Goal: Communication & Community: Share content

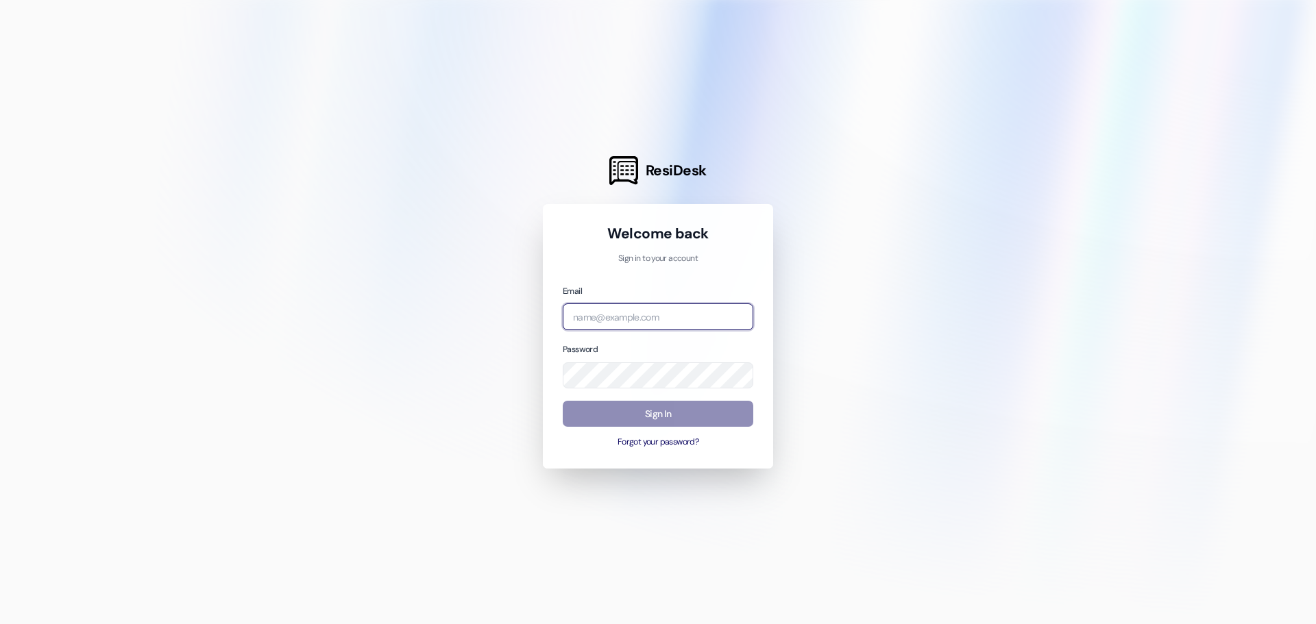
type input "[PERSON_NAME][EMAIL_ADDRESS][DOMAIN_NAME]"
click at [607, 408] on button "Sign In" at bounding box center [658, 414] width 191 height 27
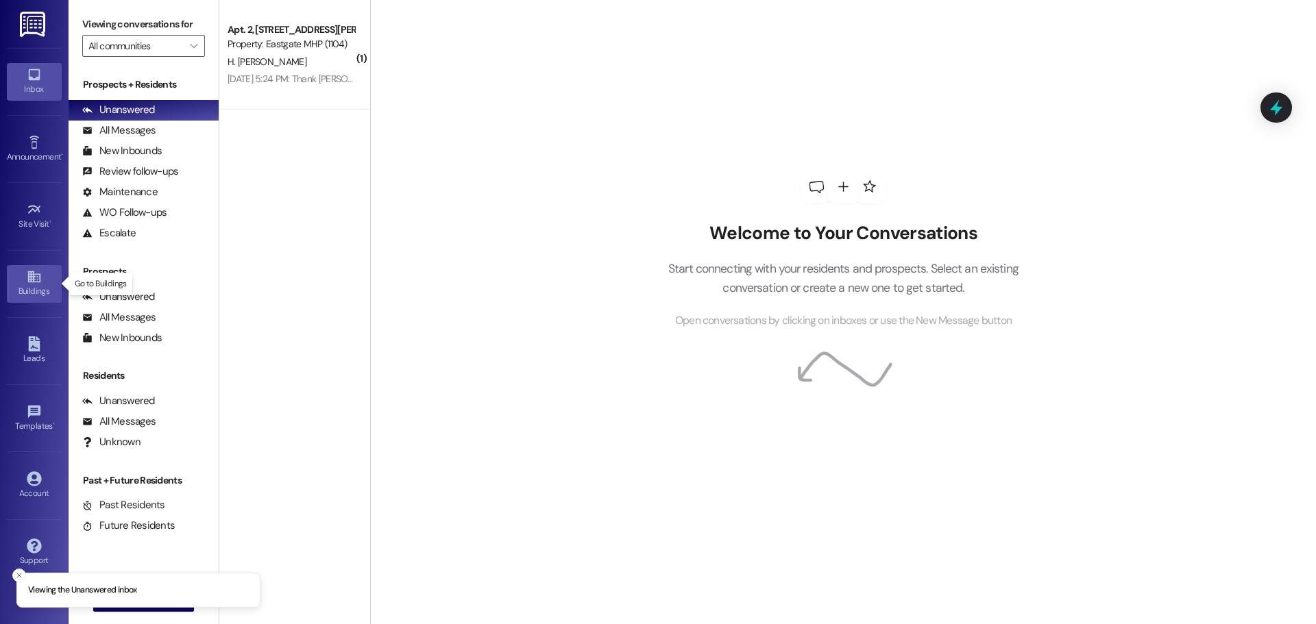
click at [27, 271] on icon at bounding box center [34, 276] width 15 height 15
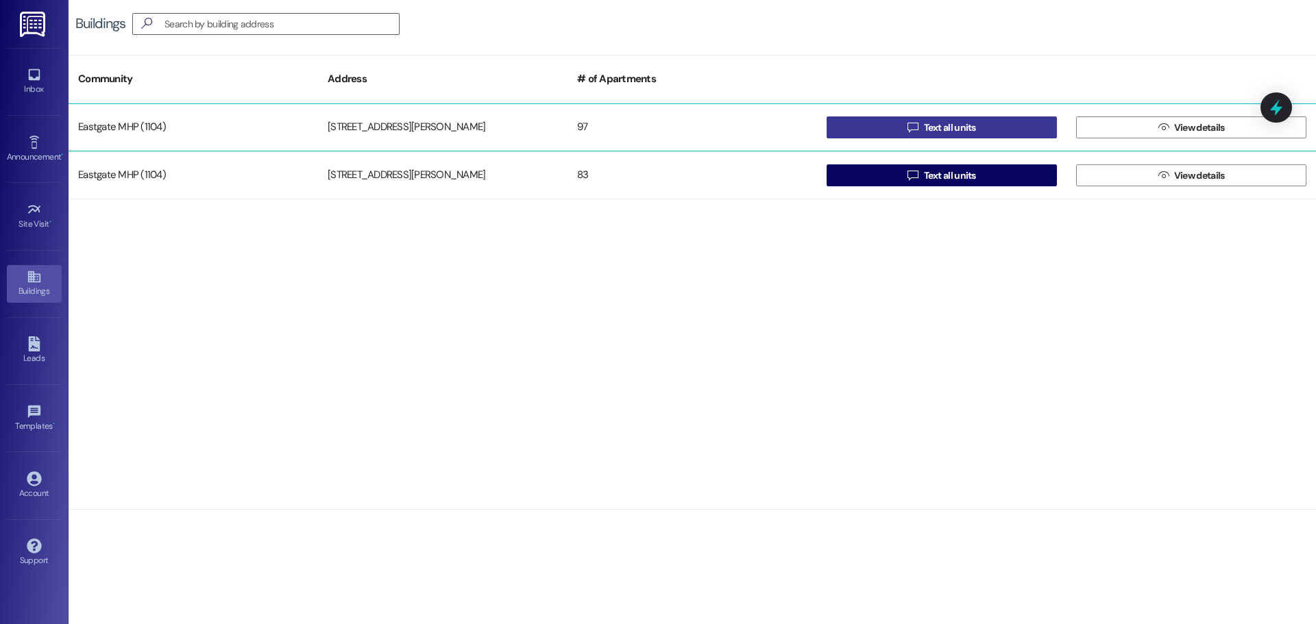
click at [893, 127] on button " Text all units" at bounding box center [941, 128] width 230 height 22
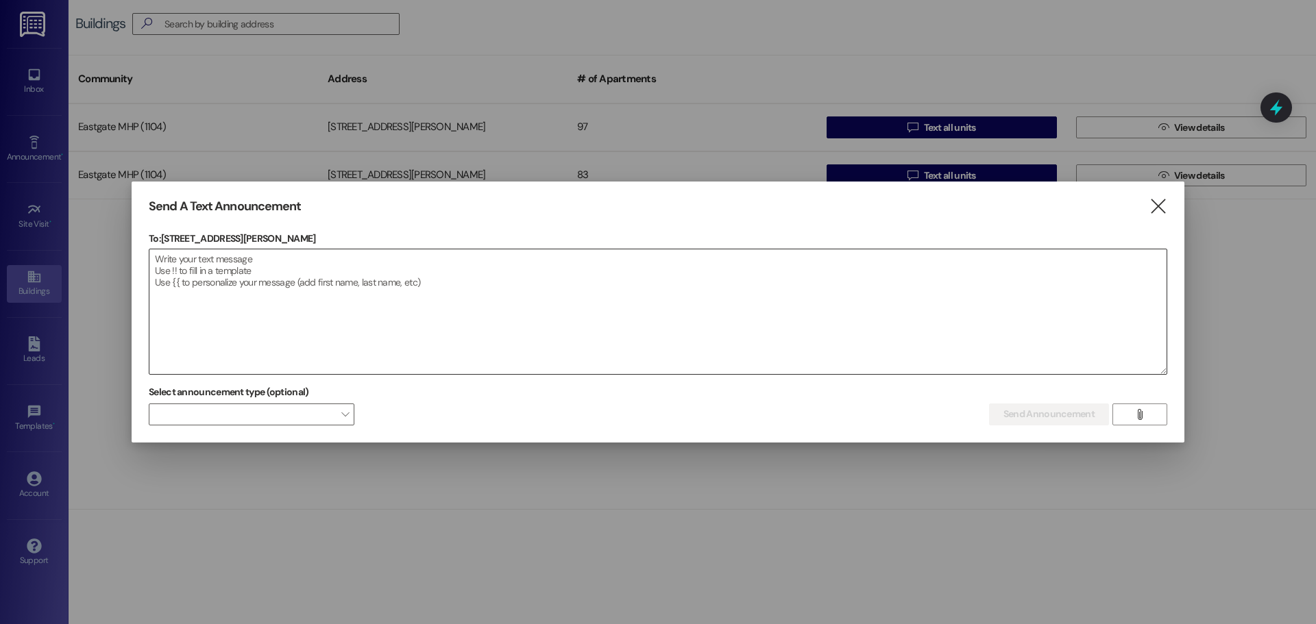
click at [327, 283] on textarea at bounding box center [657, 311] width 1017 height 125
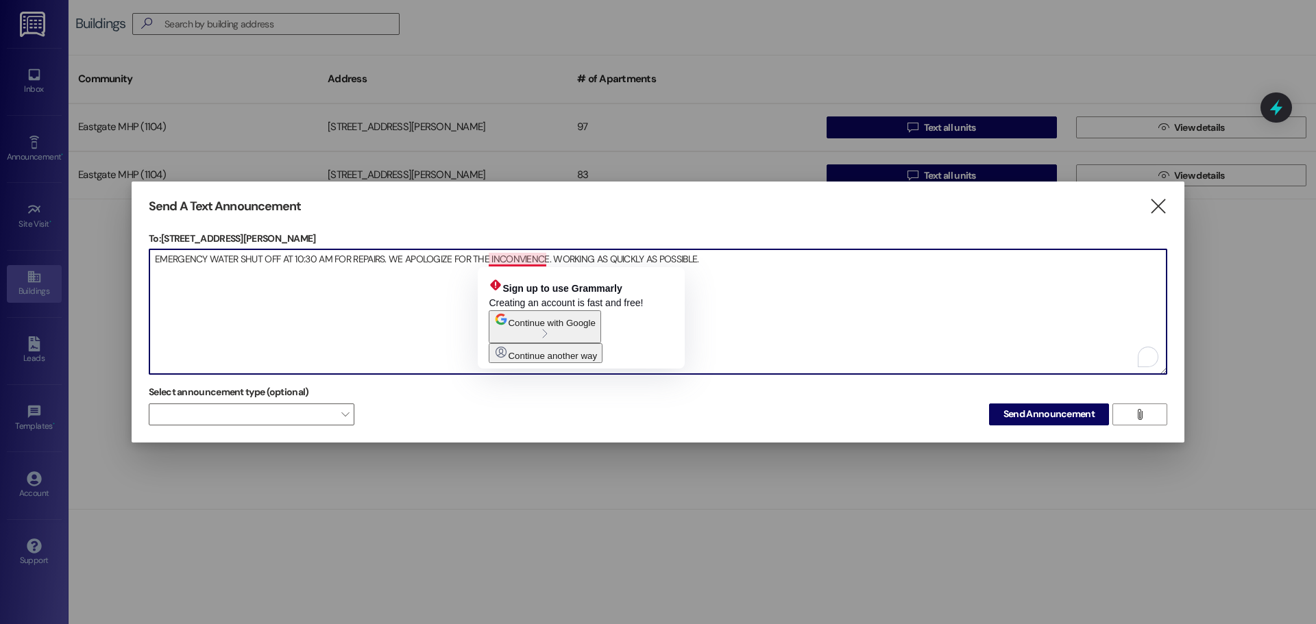
click at [412, 286] on textarea "EMERGENCY WATER SHUT OFF AT 10:30 AM FOR REPAIRS. WE APOLOGIZE FOR THE INCONVIE…" at bounding box center [657, 311] width 1017 height 125
click at [504, 254] on textarea "EMERGENCY WATER SHUT OFF AT 10:30 AM FOR REPAIRS. WE APOLOGIZE FOR THE INCONVIE…" at bounding box center [657, 311] width 1017 height 125
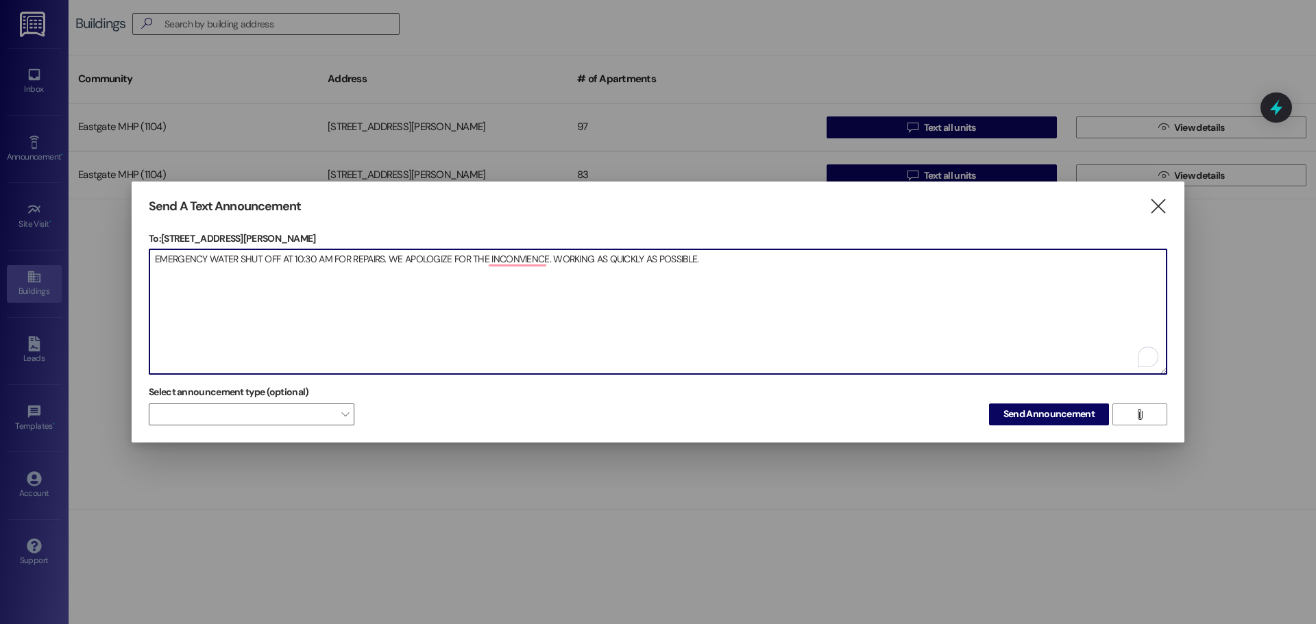
click at [718, 272] on textarea "EMERGENCY WATER SHUT OFF AT 10:30 AM FOR REPAIRS. WE APOLOGIZE FOR THE INCONVIE…" at bounding box center [657, 311] width 1017 height 125
click at [491, 278] on textarea "EMERGENCY WATER SHUT OFF AT 10:30 AM FOR REPAIRS. WE APOLOGIZE FOR THE INCONVIE…" at bounding box center [657, 311] width 1017 height 125
click at [633, 301] on textarea "EMERGENCY WATER SHUT OFF AT 10:30 AM FOR REPAIRS. WE APOLOGIZE FOR THE INCONVIE…" at bounding box center [657, 311] width 1017 height 125
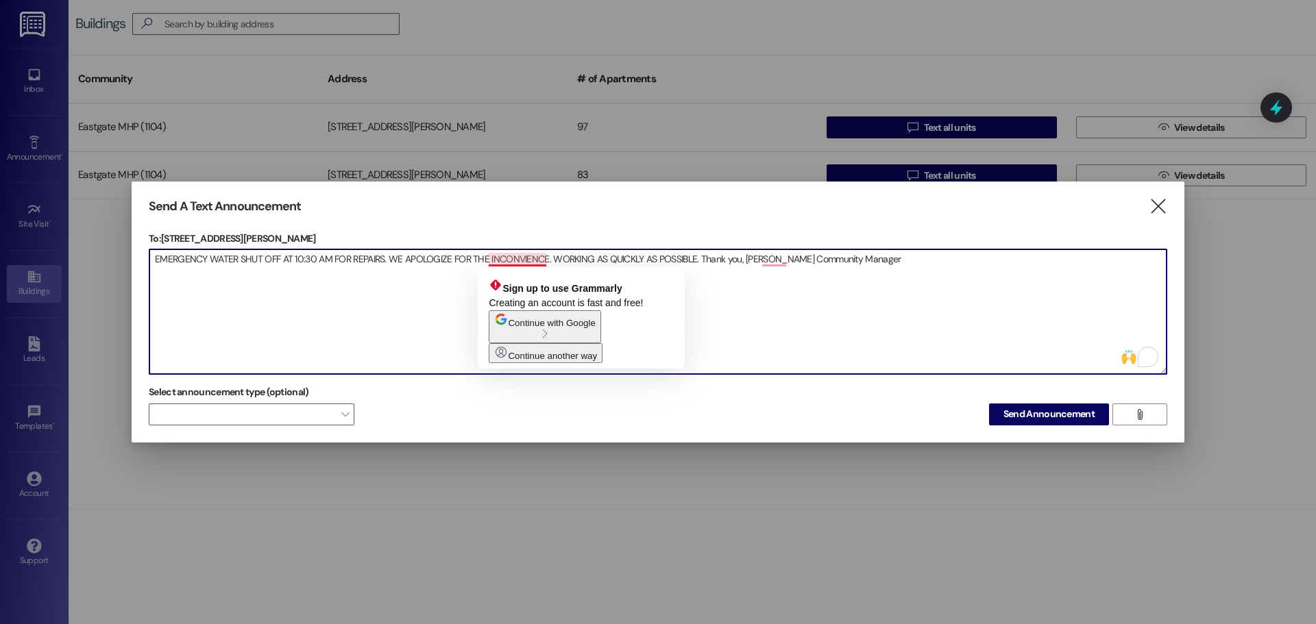
click at [524, 261] on textarea "EMERGENCY WATER SHUT OFF AT 10:30 AM FOR REPAIRS. WE APOLOGIZE FOR THE INCONVIE…" at bounding box center [657, 311] width 1017 height 125
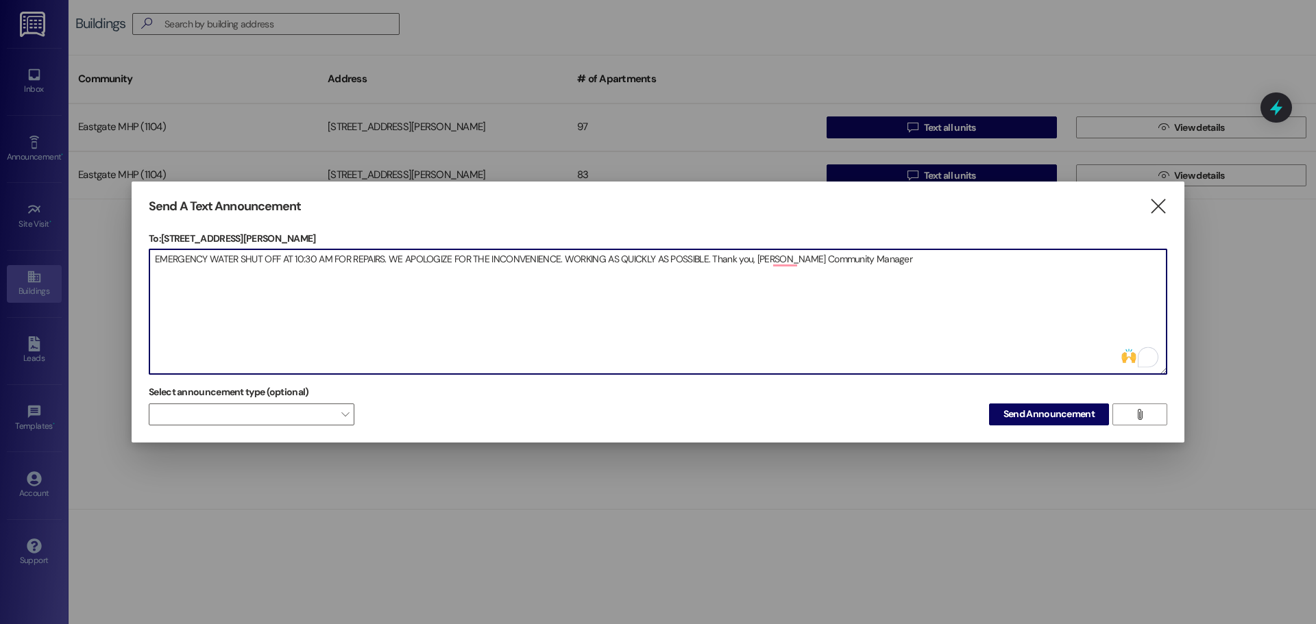
click at [889, 249] on textarea "EMERGENCY WATER SHUT OFF AT 10:30 AM FOR REPAIRS. WE APOLOGIZE FOR THE INCONVEN…" at bounding box center [657, 311] width 1017 height 125
click at [1057, 281] on textarea "EMERGENCY WATER SHUT OFF AT 10:30 AM FOR REPAIRS. WE APOLOGIZE FOR THE INCONVEN…" at bounding box center [657, 311] width 1017 height 125
click at [388, 258] on textarea "EMERGENCY WATER SHUT OFF AT 10:30 AM FOR REPAIRS. WE APOLOGIZE FOR THE INCONVEN…" at bounding box center [657, 311] width 1017 height 125
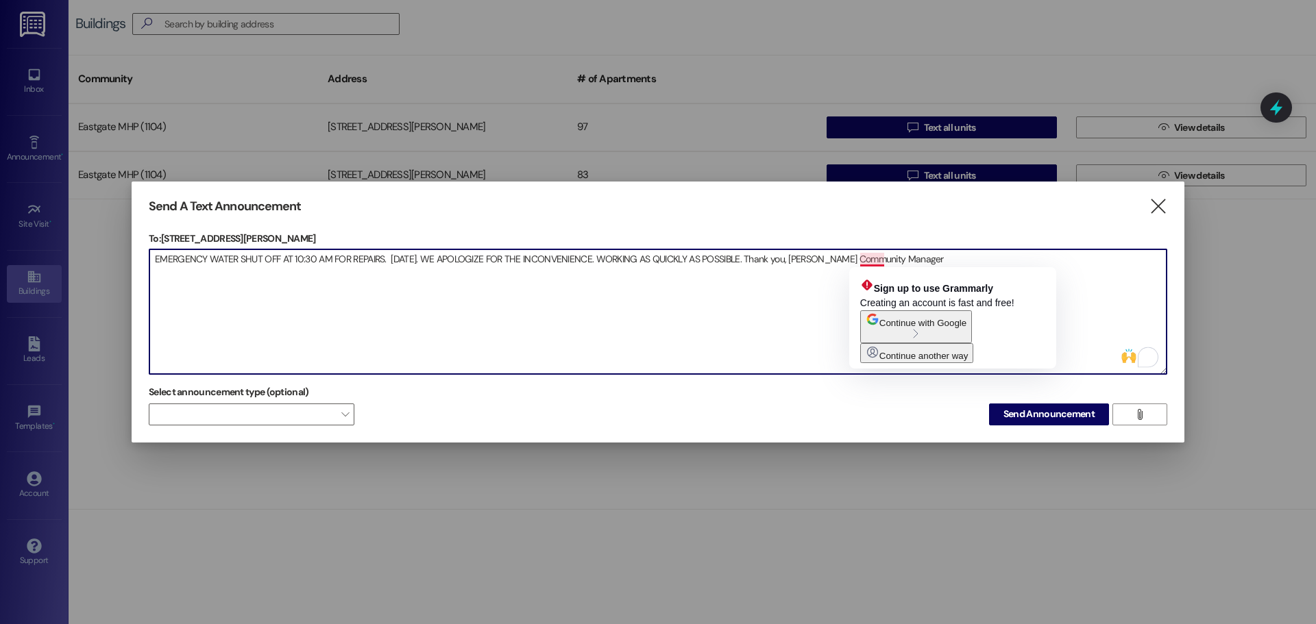
click at [883, 261] on textarea "EMERGENCY WATER SHUT OFF AT 10:30 AM FOR REPAIRS. [DATE]. WE APOLOGIZE FOR THE …" at bounding box center [657, 311] width 1017 height 125
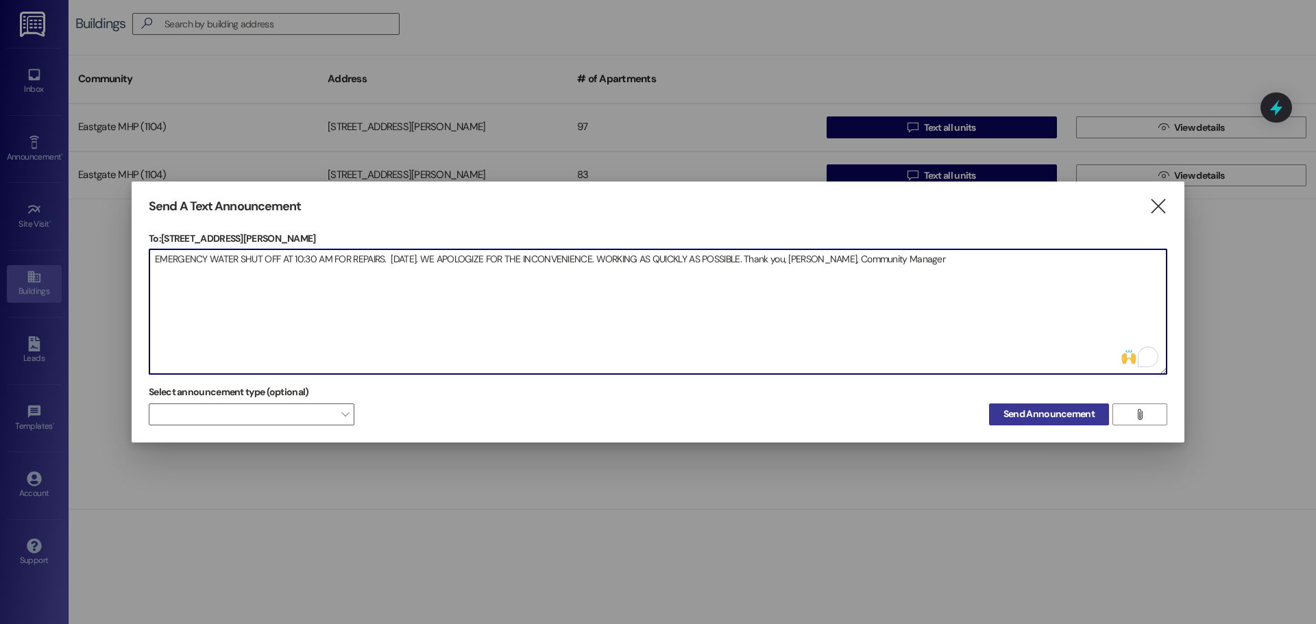
type textarea "EMERGENCY WATER SHUT OFF AT 10:30 AM FOR REPAIRS. [DATE]. WE APOLOGIZE FOR THE …"
click at [1044, 415] on span "Send Announcement" at bounding box center [1048, 414] width 91 height 14
